Goal: Task Accomplishment & Management: Use online tool/utility

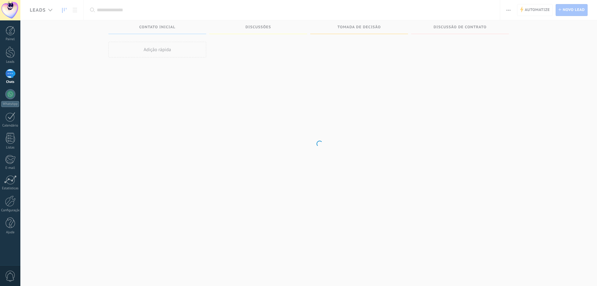
click at [534, 7] on body ".abecls-1,.abecls-2{fill-rule:evenodd}.abecls-2{fill:#fff} .abhcls-1{fill:none}…" at bounding box center [298, 143] width 597 height 286
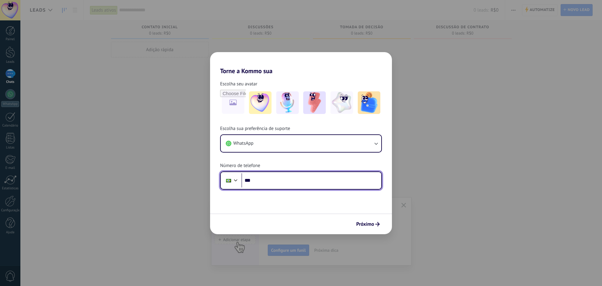
click at [296, 180] on input "***" at bounding box center [311, 180] width 140 height 14
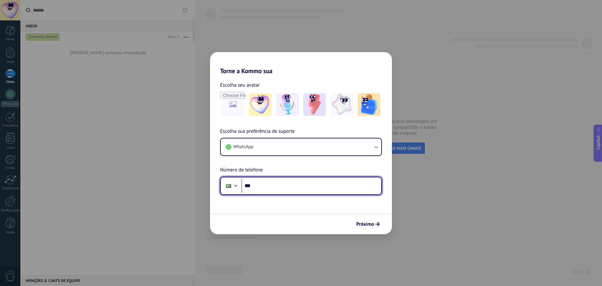
paste input "**********"
type input "**********"
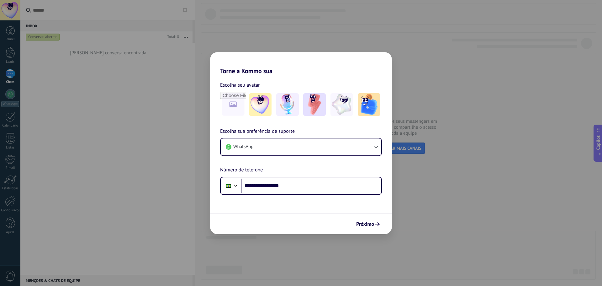
click at [367, 225] on span "Próximo" at bounding box center [365, 224] width 18 height 4
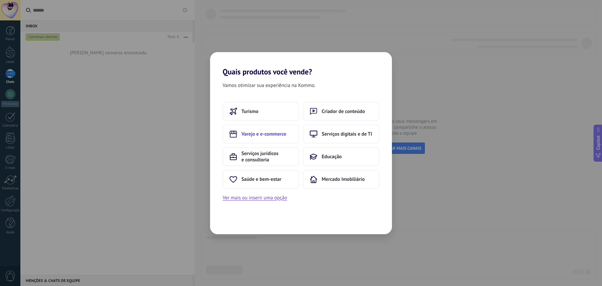
click at [287, 138] on button "Varejo e e-commerce" at bounding box center [261, 134] width 77 height 19
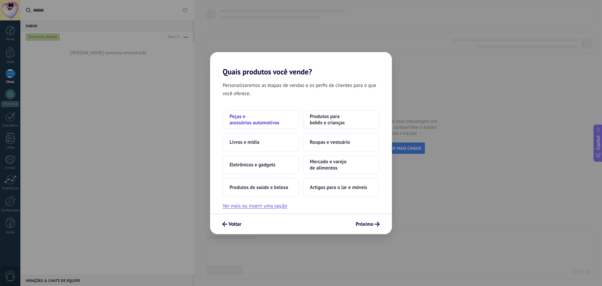
click at [266, 119] on span "Peças e acessórios automotivos" at bounding box center [261, 119] width 63 height 13
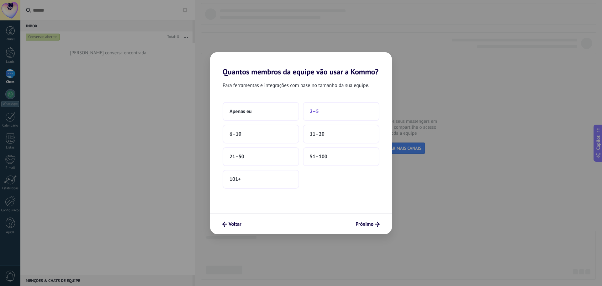
click at [336, 116] on button "2–5" at bounding box center [341, 111] width 77 height 19
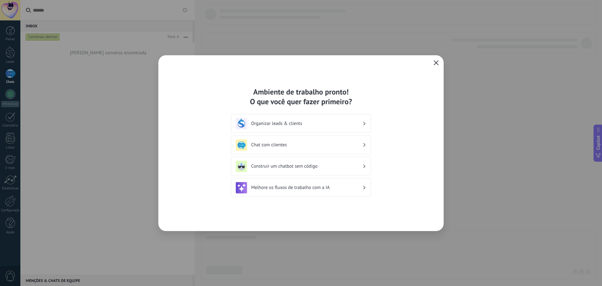
click at [434, 61] on icon "button" at bounding box center [436, 62] width 5 height 5
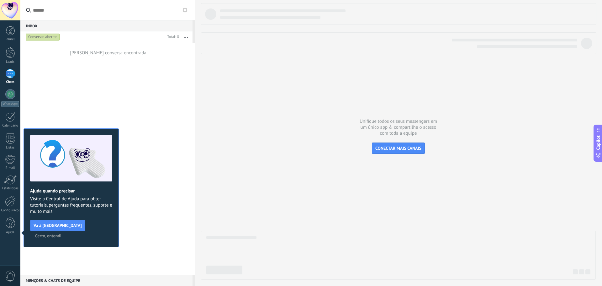
click at [64, 231] on button "Certo, entendi" at bounding box center [48, 235] width 32 height 9
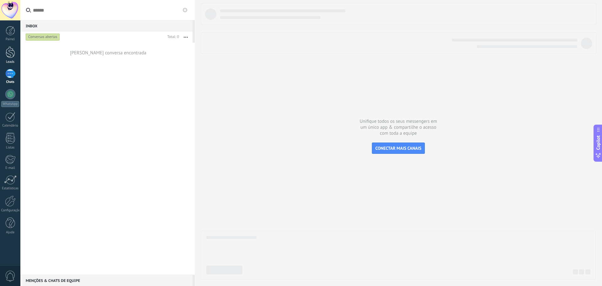
click at [6, 62] on div "Leads" at bounding box center [10, 62] width 18 height 4
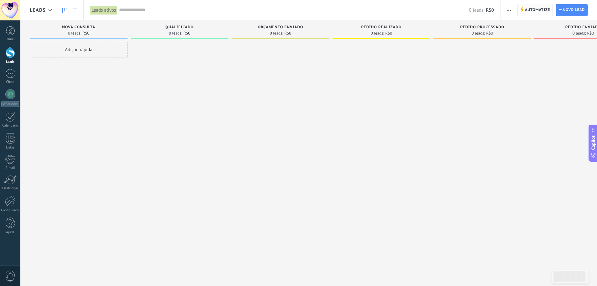
click at [537, 9] on span "Automatize" at bounding box center [537, 9] width 25 height 11
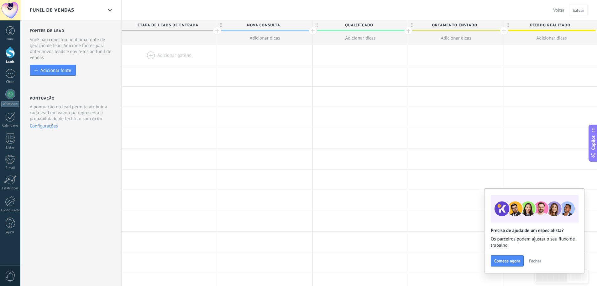
click at [146, 55] on div at bounding box center [169, 55] width 95 height 20
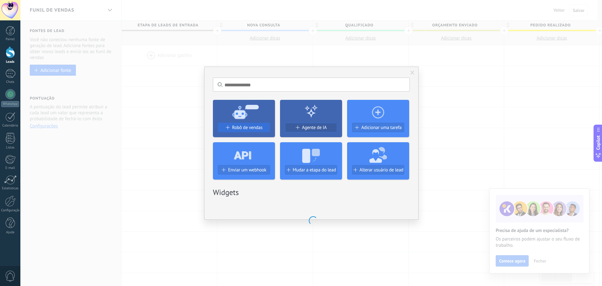
click at [249, 128] on span "Robô de vendas" at bounding box center [247, 127] width 30 height 5
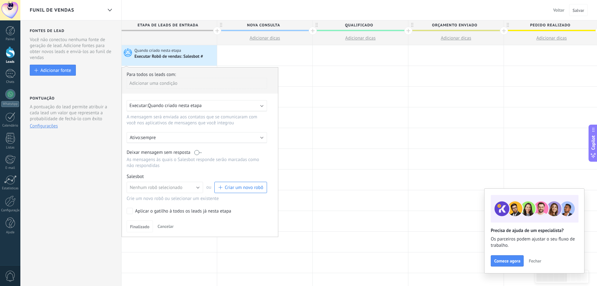
click at [532, 263] on span "Fechar" at bounding box center [535, 260] width 13 height 4
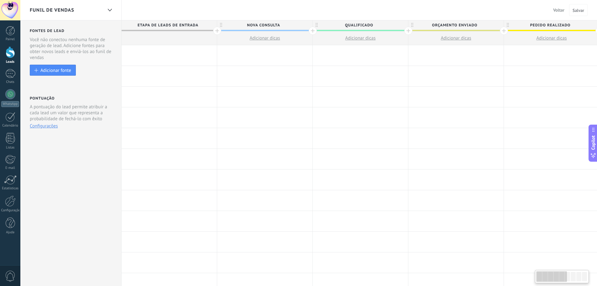
click at [185, 50] on div at bounding box center [169, 55] width 95 height 20
click at [177, 51] on div at bounding box center [169, 55] width 95 height 20
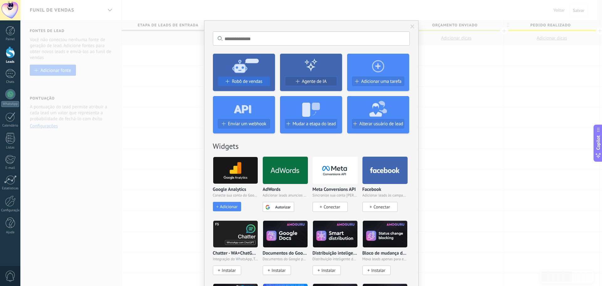
click at [238, 78] on button "Robô de vendas" at bounding box center [244, 81] width 52 height 9
